Goal: Find specific page/section: Find specific page/section

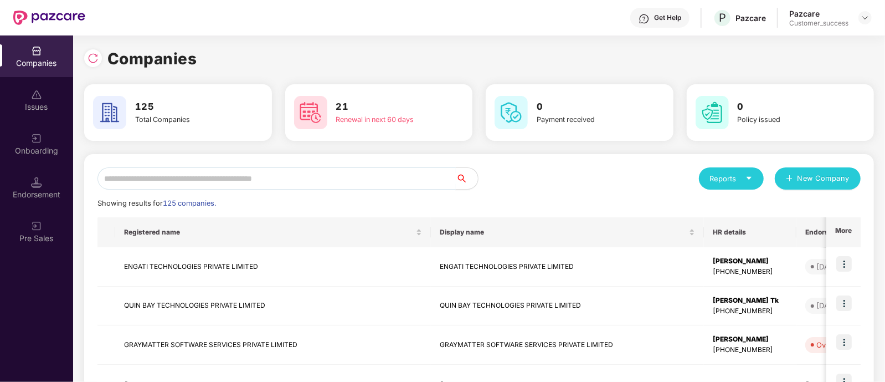
click at [291, 184] on input "text" at bounding box center [277, 178] width 358 height 22
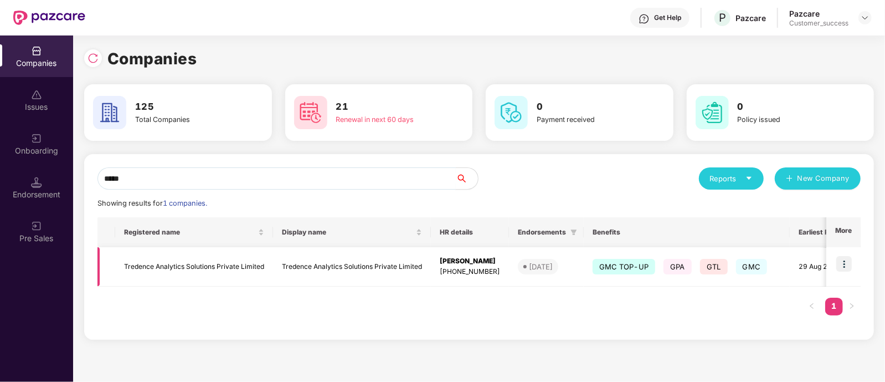
type input "*****"
click at [845, 263] on img at bounding box center [845, 264] width 16 height 16
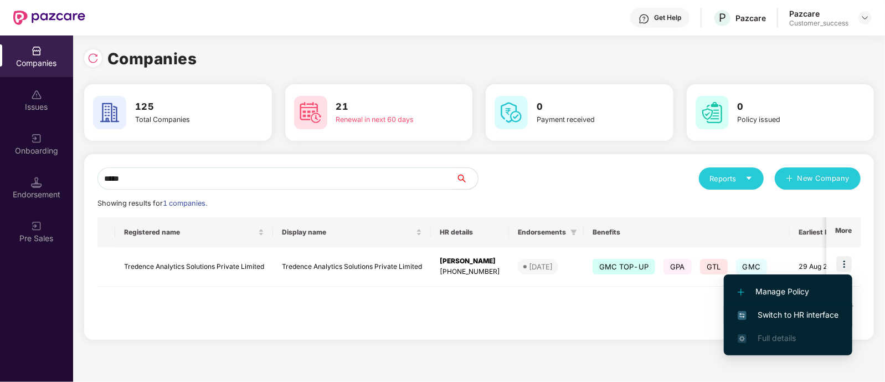
click at [768, 320] on span "Switch to HR interface" at bounding box center [788, 315] width 101 height 12
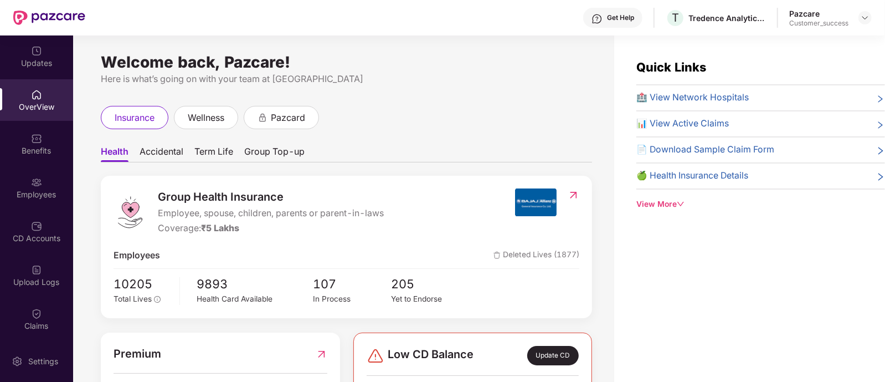
click at [31, 139] on img at bounding box center [36, 138] width 11 height 11
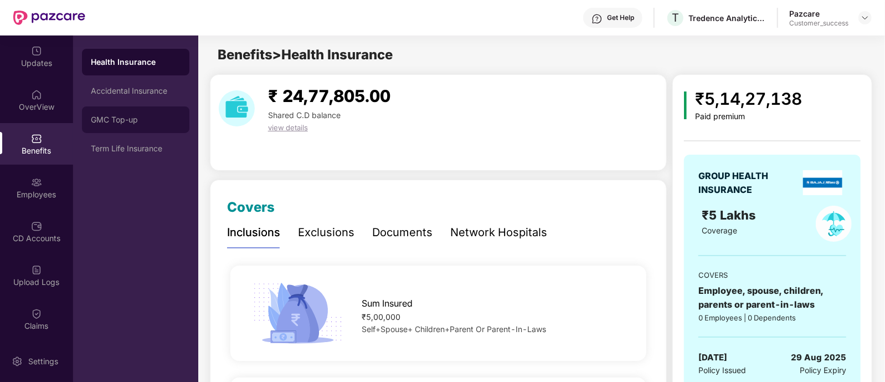
click at [123, 123] on div "GMC Top-up" at bounding box center [136, 119] width 90 height 9
